Goal: Information Seeking & Learning: Learn about a topic

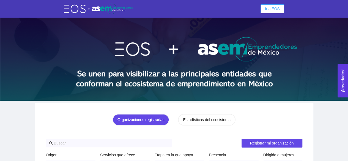
click at [272, 11] on span "Ir a EOS" at bounding box center [272, 9] width 15 height 6
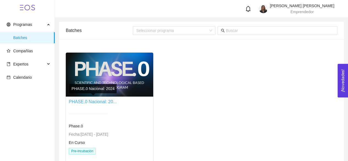
click at [87, 100] on link "PHASE.0 Nacional: 20..." at bounding box center [93, 101] width 48 height 5
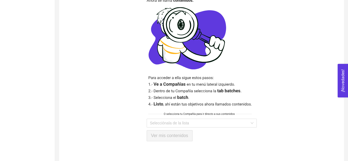
scroll to position [147, 0]
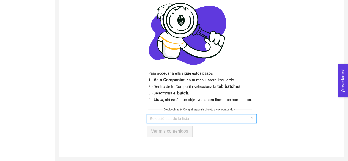
click at [188, 115] on input "search" at bounding box center [199, 118] width 99 height 8
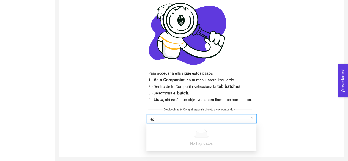
type input "q"
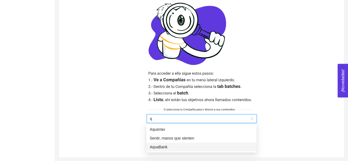
click at [163, 144] on div "AquaBank" at bounding box center [200, 147] width 103 height 6
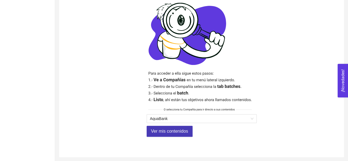
click at [165, 131] on span "Ver mis contenidos" at bounding box center [169, 130] width 37 height 7
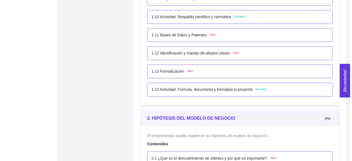
scroll to position [425, 0]
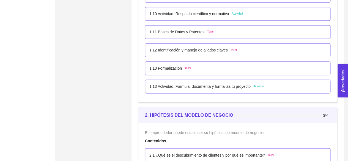
click at [212, 31] on div "1.11 Bases de Datos y Patentes Taller" at bounding box center [237, 32] width 176 height 6
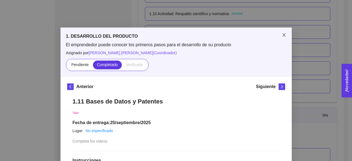
click at [282, 36] on icon "close" at bounding box center [284, 35] width 4 height 4
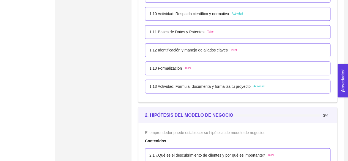
click at [232, 50] on span "Taller" at bounding box center [233, 50] width 7 height 4
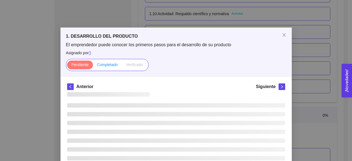
click at [101, 64] on span "Completado" at bounding box center [107, 64] width 21 height 4
click at [93, 66] on input "Completado" at bounding box center [93, 66] width 0 height 0
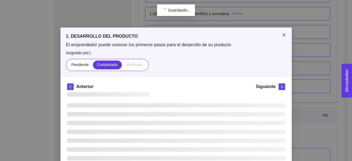
click at [284, 33] on icon "close" at bounding box center [284, 35] width 4 height 4
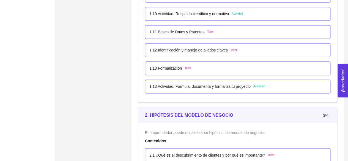
click at [187, 67] on span "Taller" at bounding box center [187, 68] width 7 height 4
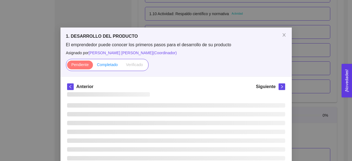
click at [110, 63] on span "Completado" at bounding box center [107, 64] width 21 height 4
click at [93, 66] on input "Completado" at bounding box center [93, 66] width 0 height 0
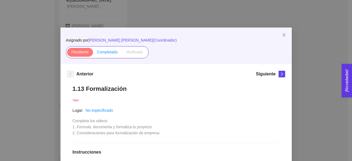
scroll to position [165, 0]
click at [109, 53] on span "Completado" at bounding box center [107, 52] width 21 height 4
click at [93, 53] on input "Completado" at bounding box center [93, 53] width 0 height 0
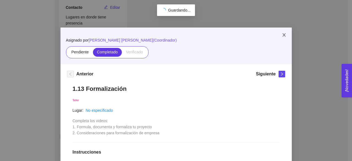
click at [282, 32] on span "Close" at bounding box center [283, 34] width 15 height 15
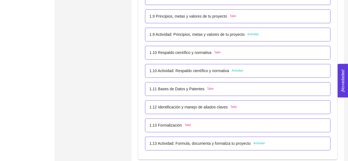
scroll to position [379, 0]
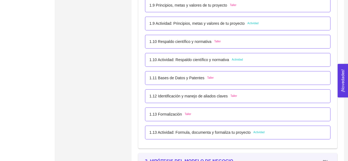
click at [185, 113] on span "Taller" at bounding box center [187, 114] width 7 height 4
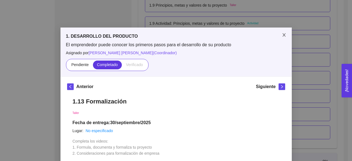
click at [279, 36] on span "Close" at bounding box center [283, 34] width 15 height 15
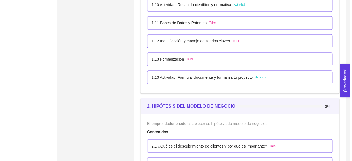
scroll to position [445, 0]
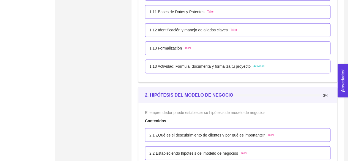
click at [259, 67] on span "Actividad" at bounding box center [258, 66] width 11 height 4
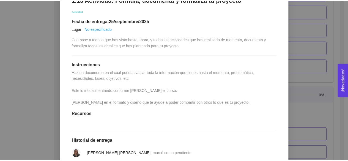
scroll to position [102, 0]
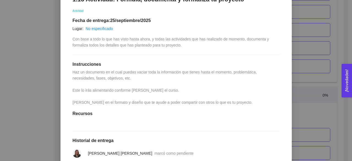
click at [191, 102] on span "Haz un documento en el cual puedas vaciar toda la información que tienes hasta …" at bounding box center [165, 87] width 185 height 35
click at [339, 36] on div "1. DESARROLLO DEL PRODUCTO El emprendedor puede conocer los primeros pasos para…" at bounding box center [176, 80] width 352 height 161
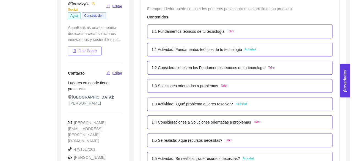
scroll to position [112, 0]
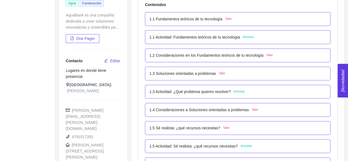
click at [246, 36] on span "Actividad" at bounding box center [247, 37] width 11 height 4
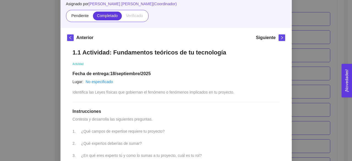
scroll to position [19, 0]
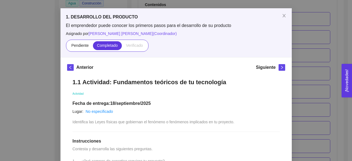
click at [341, 45] on div "1. DESARROLLO DEL PRODUCTO El emprendedor puede conocer los primeros pasos para…" at bounding box center [176, 80] width 352 height 161
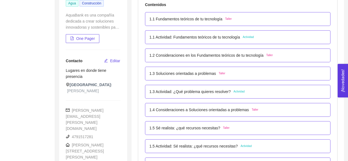
click at [249, 37] on span "Actividad" at bounding box center [247, 37] width 11 height 4
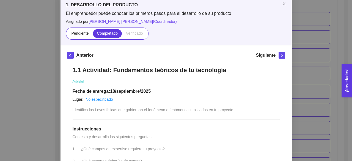
scroll to position [31, 0]
click at [282, 7] on span "Close" at bounding box center [283, 3] width 15 height 15
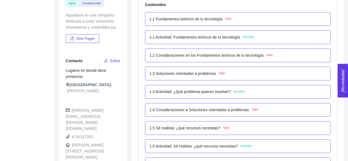
click at [249, 37] on span "Actividad" at bounding box center [247, 37] width 11 height 4
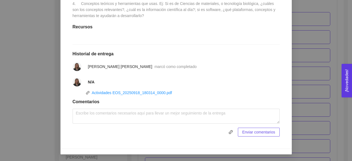
scroll to position [218, 0]
click at [128, 92] on link "Actividades EOS_20250918_180314_0000.pdf" at bounding box center [132, 92] width 80 height 4
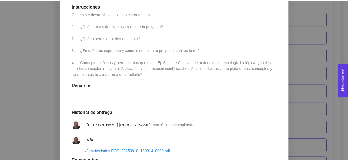
scroll to position [0, 0]
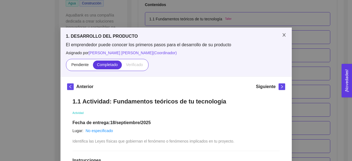
click at [284, 37] on span "Close" at bounding box center [283, 34] width 15 height 15
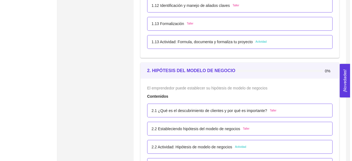
scroll to position [448, 0]
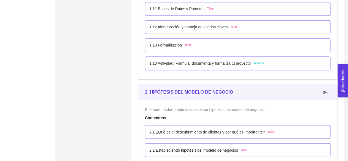
click at [257, 62] on span "Actividad" at bounding box center [258, 63] width 11 height 4
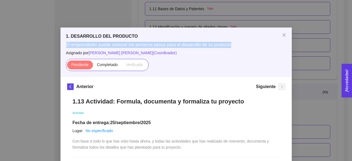
drag, startPoint x: 347, startPoint y: 31, endPoint x: 349, endPoint y: 41, distance: 10.7
click at [347, 41] on div "1. DESARROLLO DEL PRODUCTO El emprendedor puede conocer los primeros pasos para…" at bounding box center [176, 80] width 352 height 161
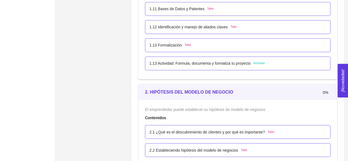
click at [260, 62] on span "Actividad" at bounding box center [258, 63] width 11 height 4
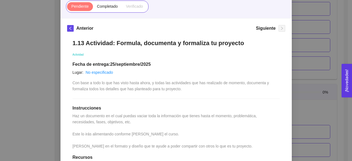
scroll to position [12, 0]
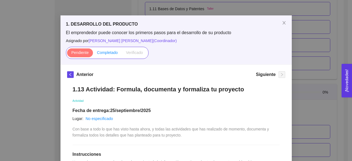
click at [106, 55] on span "Completado" at bounding box center [107, 52] width 21 height 4
click at [93, 54] on input "Completado" at bounding box center [93, 54] width 0 height 0
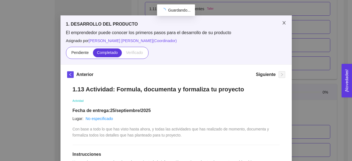
click at [284, 24] on icon "close" at bounding box center [284, 23] width 4 height 4
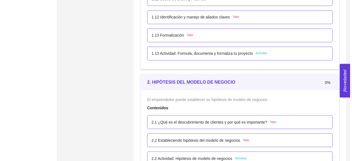
scroll to position [480, 0]
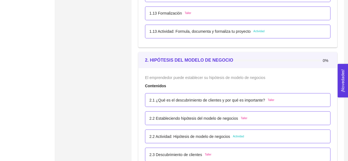
click at [268, 100] on span "Taller" at bounding box center [270, 100] width 7 height 4
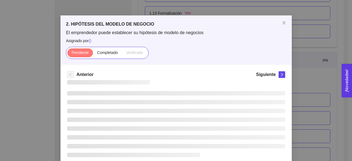
scroll to position [3, 0]
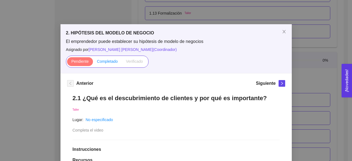
click at [102, 63] on span "Completado" at bounding box center [107, 61] width 21 height 4
click at [93, 63] on input "Completado" at bounding box center [93, 63] width 0 height 0
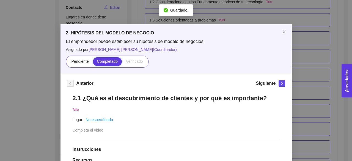
scroll to position [480, 0]
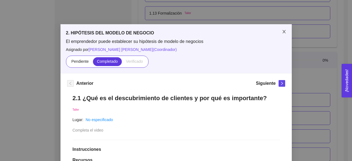
click at [284, 31] on icon "close" at bounding box center [284, 31] width 4 height 4
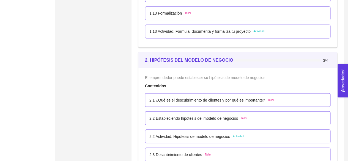
click at [241, 117] on span "Taller" at bounding box center [243, 118] width 7 height 4
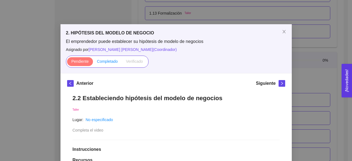
click at [110, 61] on span "Completado" at bounding box center [107, 61] width 21 height 4
click at [93, 63] on input "Completado" at bounding box center [93, 63] width 0 height 0
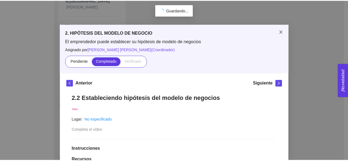
scroll to position [165, 0]
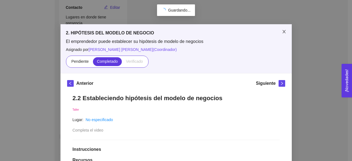
click at [283, 29] on span "Close" at bounding box center [283, 31] width 15 height 15
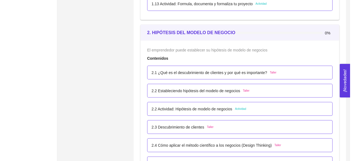
scroll to position [523, 0]
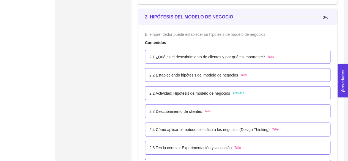
click at [239, 77] on div "2.2 Estableciendo hipótesis del modelo de negocios Taller" at bounding box center [198, 75] width 98 height 6
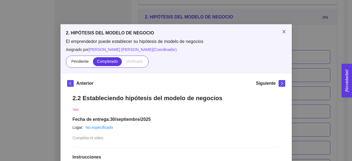
click at [283, 26] on span "Close" at bounding box center [283, 31] width 15 height 15
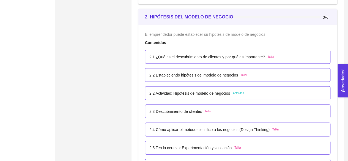
click at [237, 93] on span "Actividad" at bounding box center [237, 93] width 11 height 4
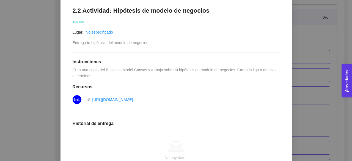
scroll to position [91, 0]
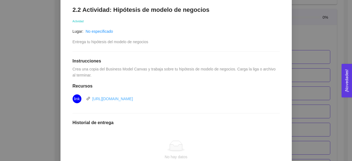
click at [133, 99] on link "[URL][DOMAIN_NAME]" at bounding box center [112, 98] width 41 height 4
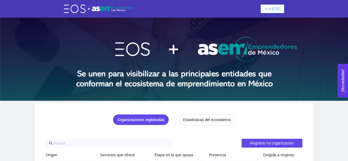
click at [276, 7] on span "Ir a EOS" at bounding box center [272, 9] width 15 height 6
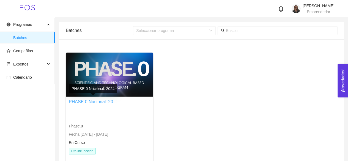
click at [97, 100] on link "PHASE.0 Nacional: 20..." at bounding box center [93, 101] width 48 height 5
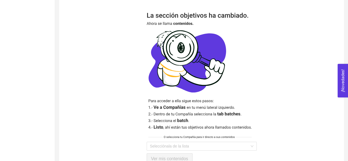
scroll to position [147, 0]
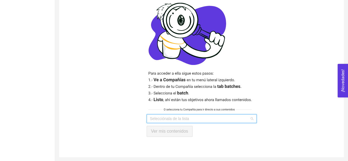
click at [162, 118] on input "search" at bounding box center [199, 118] width 99 height 8
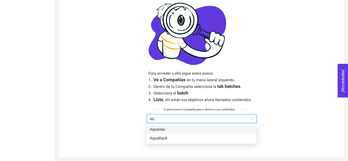
type input "aqu"
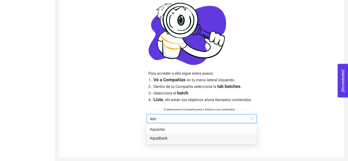
click at [162, 139] on div "AquaBank" at bounding box center [200, 138] width 103 height 6
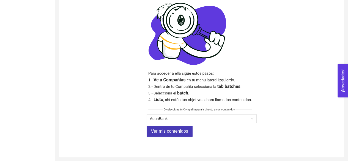
click at [162, 133] on span "Ver mis contenidos" at bounding box center [169, 130] width 37 height 7
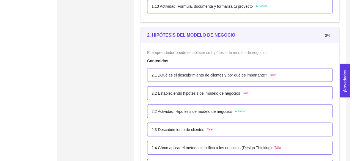
scroll to position [508, 0]
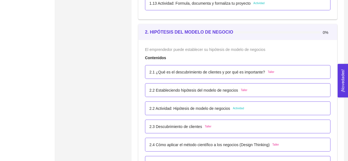
click at [237, 105] on div "2.2 Actividad: Hipótesis de modelo de negocios Actividad" at bounding box center [196, 108] width 95 height 6
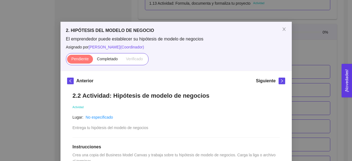
scroll to position [2, 0]
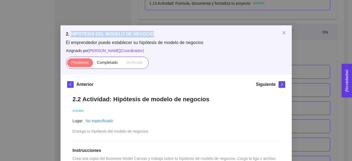
drag, startPoint x: 146, startPoint y: 33, endPoint x: 69, endPoint y: 34, distance: 77.8
click at [69, 34] on h5 "2. HIPÓTESIS DEL MODELO DE NEGOCIO" at bounding box center [176, 34] width 220 height 7
copy h5 "HIPÓTESIS DEL MODELO DE NEGOCIO"
